Goal: Navigation & Orientation: Find specific page/section

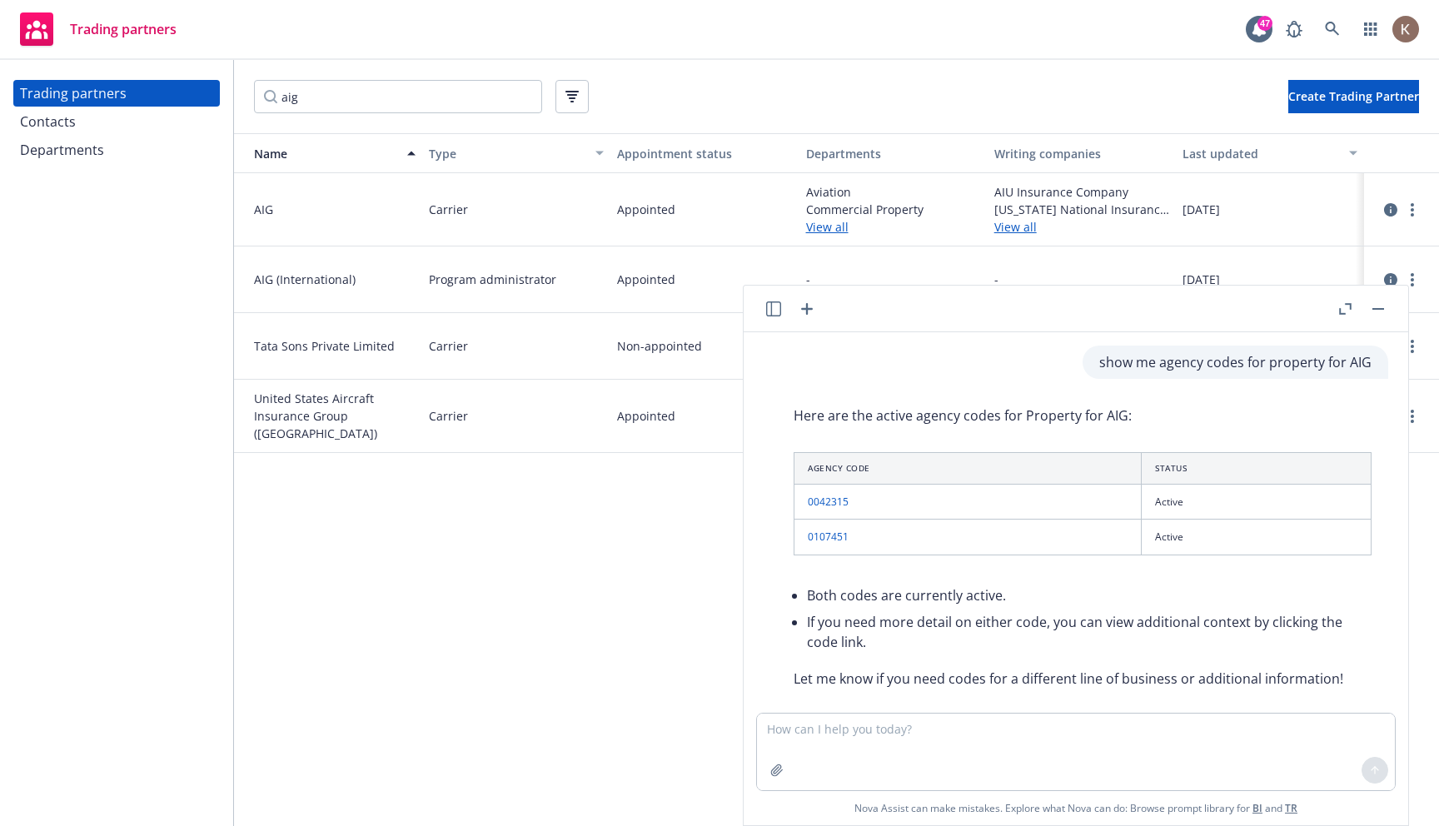
scroll to position [2089, 0]
